Goal: Navigation & Orientation: Understand site structure

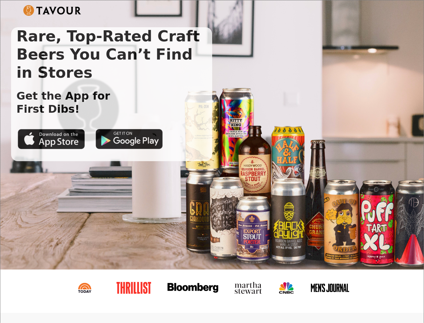
click at [52, 10] on img at bounding box center [52, 10] width 58 height 11
